Goal: Information Seeking & Learning: Learn about a topic

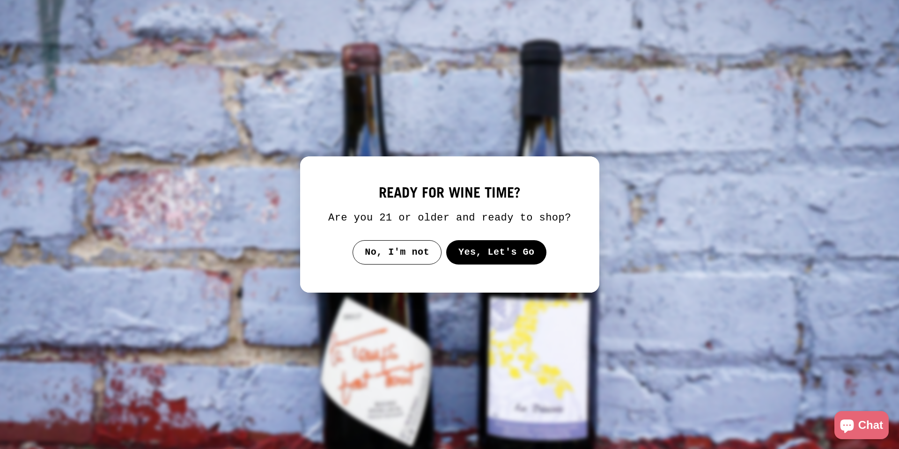
click at [490, 252] on button "Yes, Let's Go" at bounding box center [496, 252] width 101 height 24
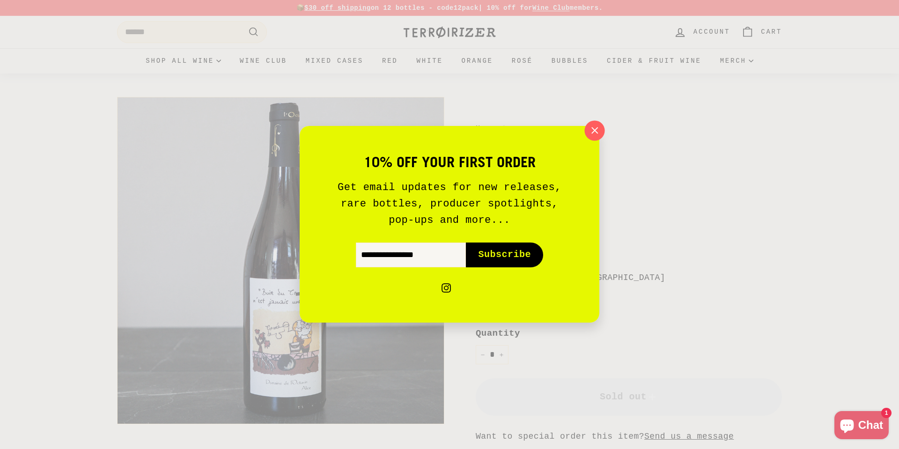
click at [595, 133] on icon "button" at bounding box center [595, 131] width 14 height 14
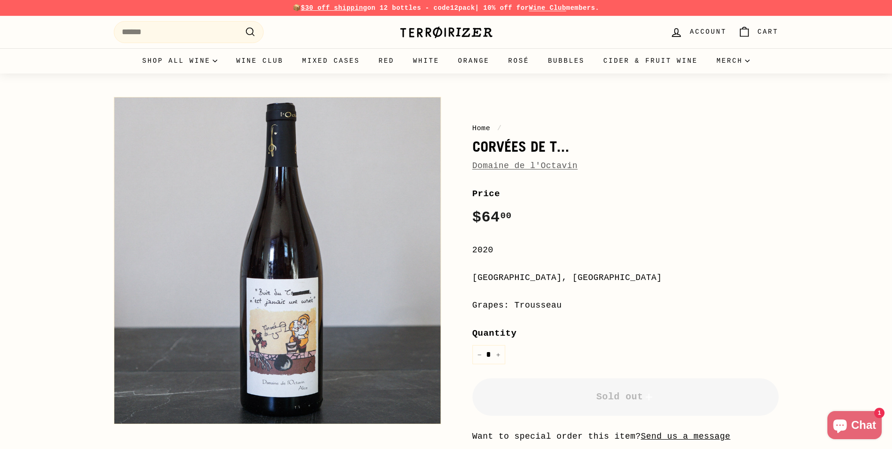
click at [532, 168] on link "Domaine de l'Octavin" at bounding box center [525, 165] width 105 height 9
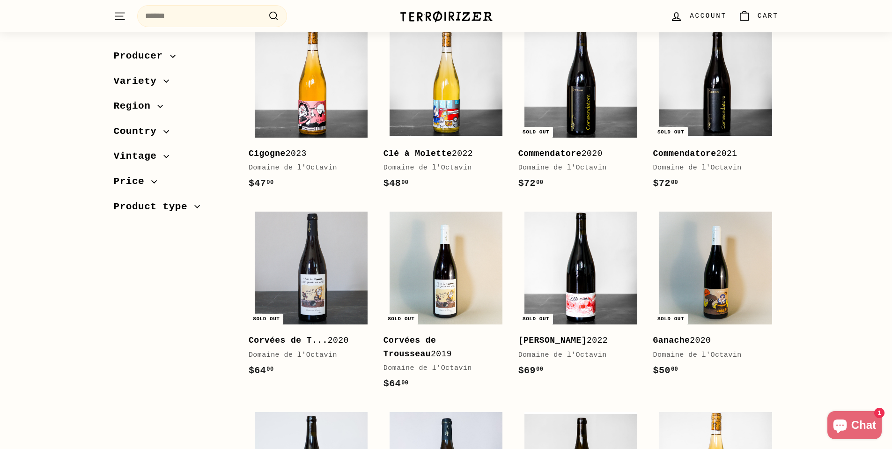
scroll to position [332, 0]
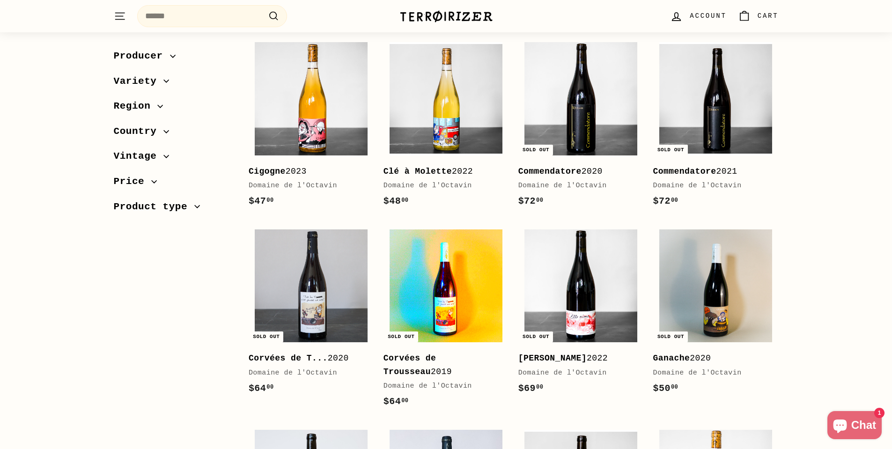
click at [453, 316] on img at bounding box center [446, 286] width 113 height 113
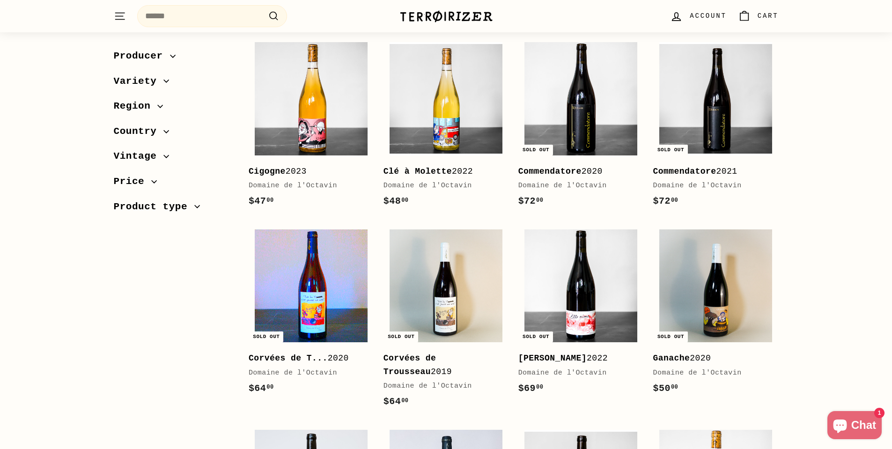
click at [300, 271] on img at bounding box center [311, 286] width 113 height 113
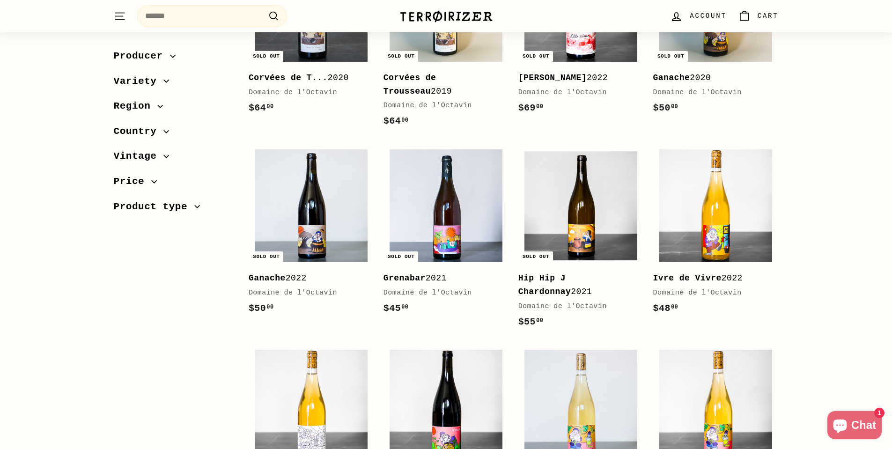
scroll to position [613, 0]
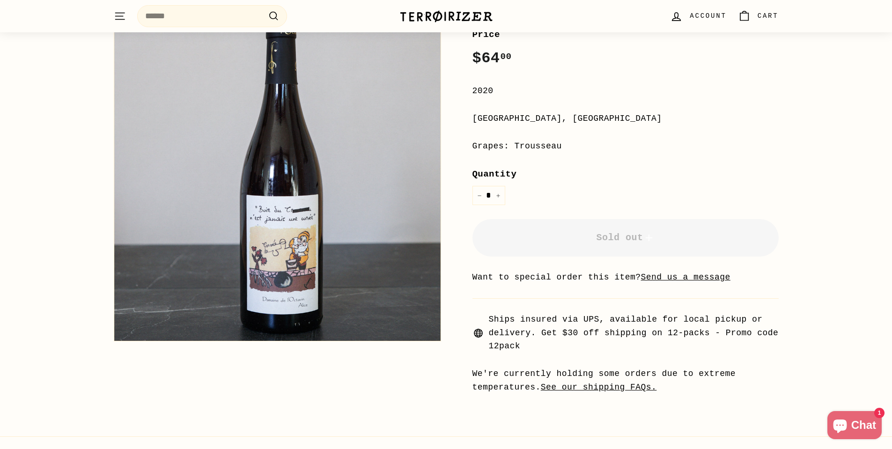
scroll to position [187, 0]
